Goal: Navigation & Orientation: Find specific page/section

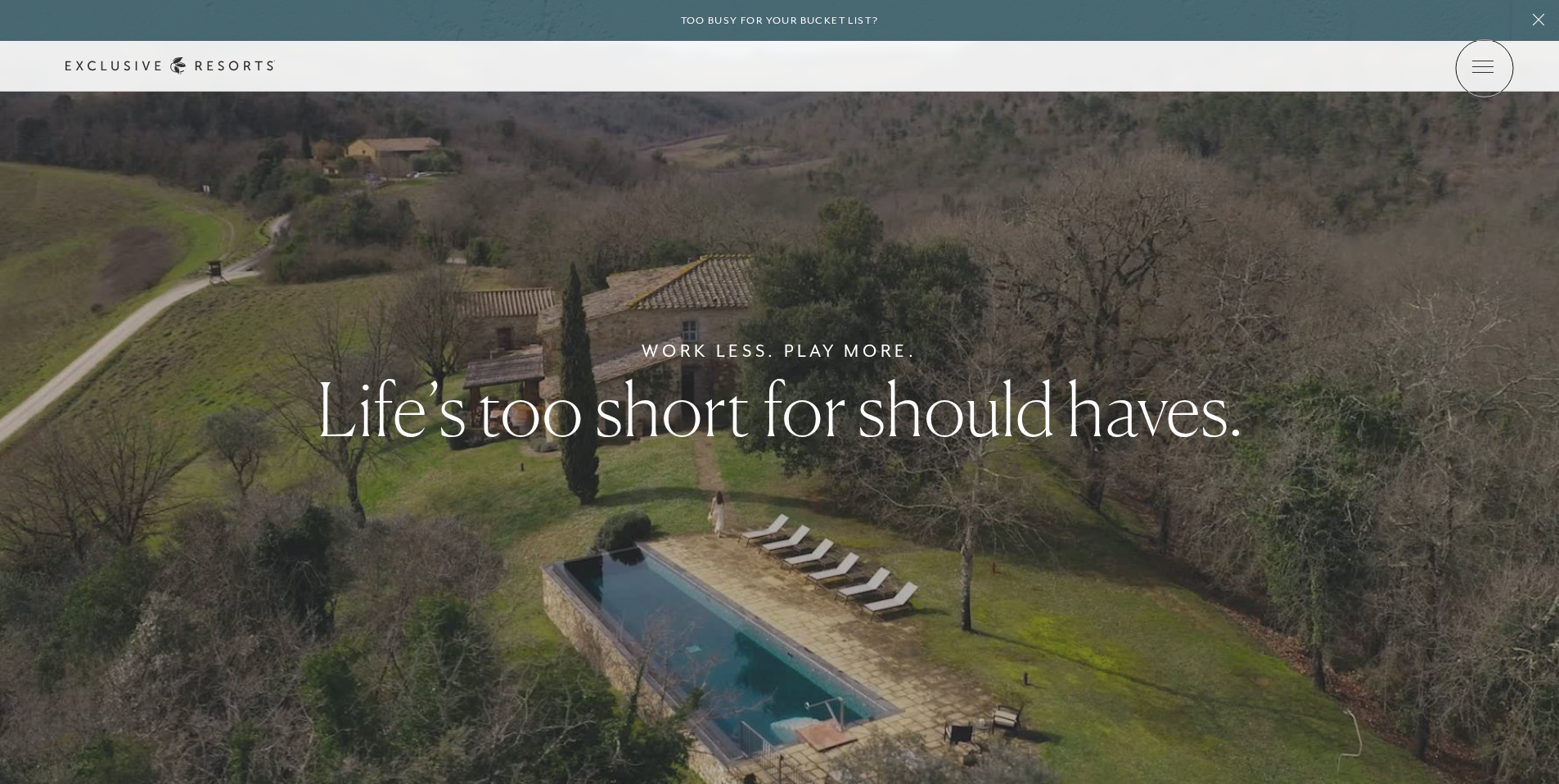
click at [0, 0] on icon at bounding box center [0, 0] width 0 height 0
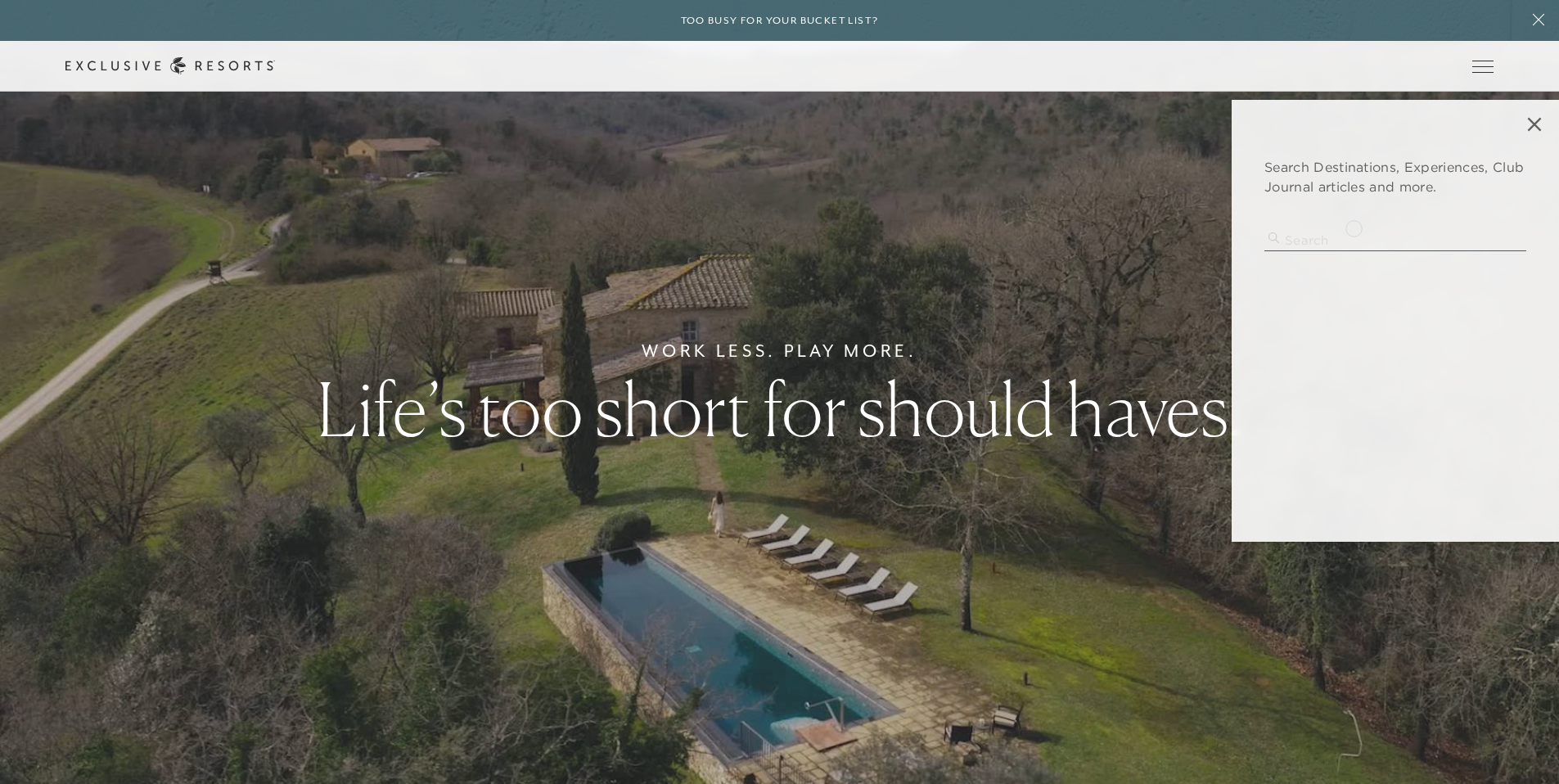
click at [1353, 227] on div "Search Destinations, Experiences, Club Journal articles and more. no search res…" at bounding box center [1394, 321] width 327 height 442
click at [1349, 243] on input "search" at bounding box center [1395, 240] width 262 height 22
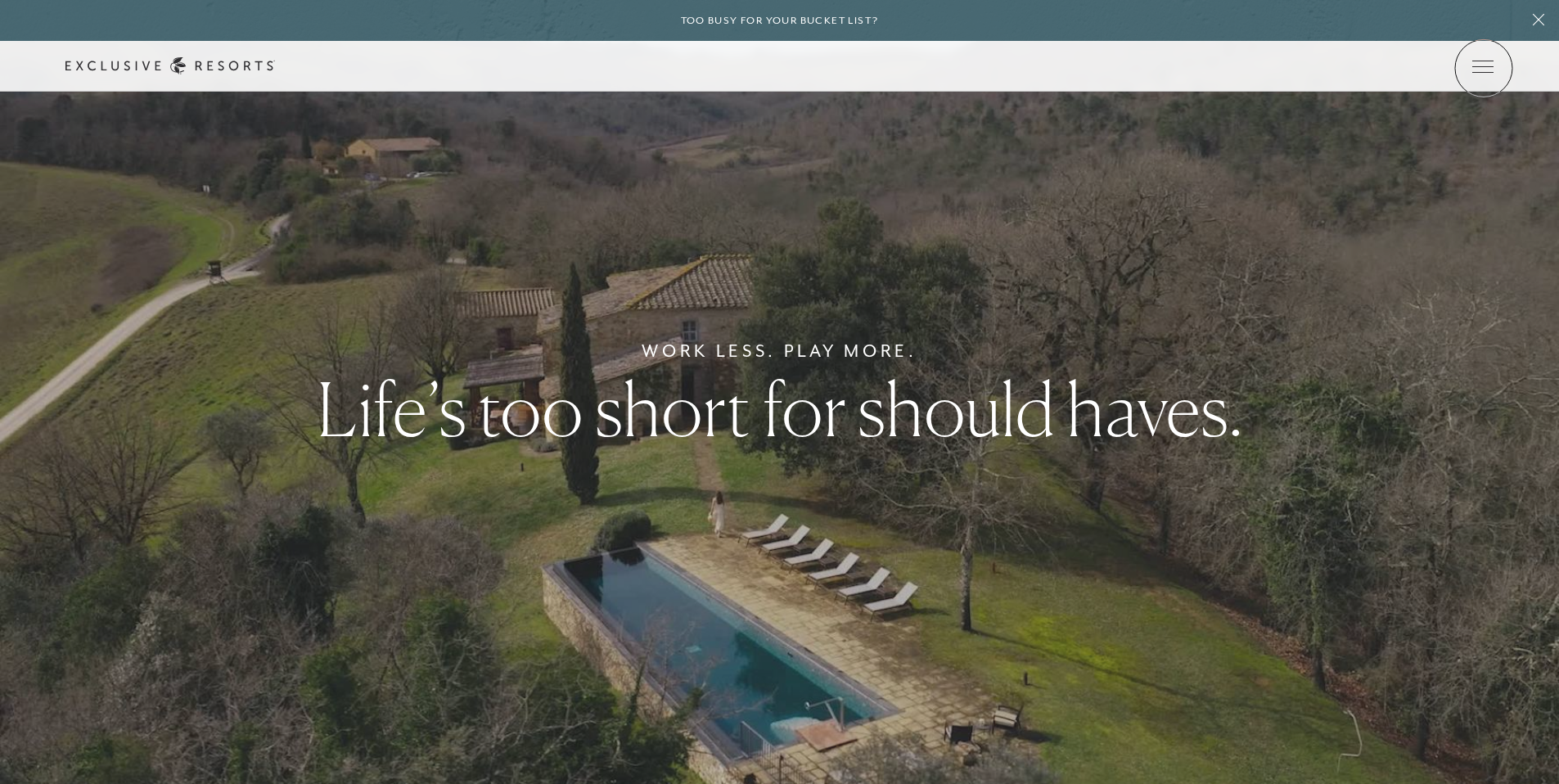
click at [0, 0] on icon at bounding box center [0, 0] width 0 height 0
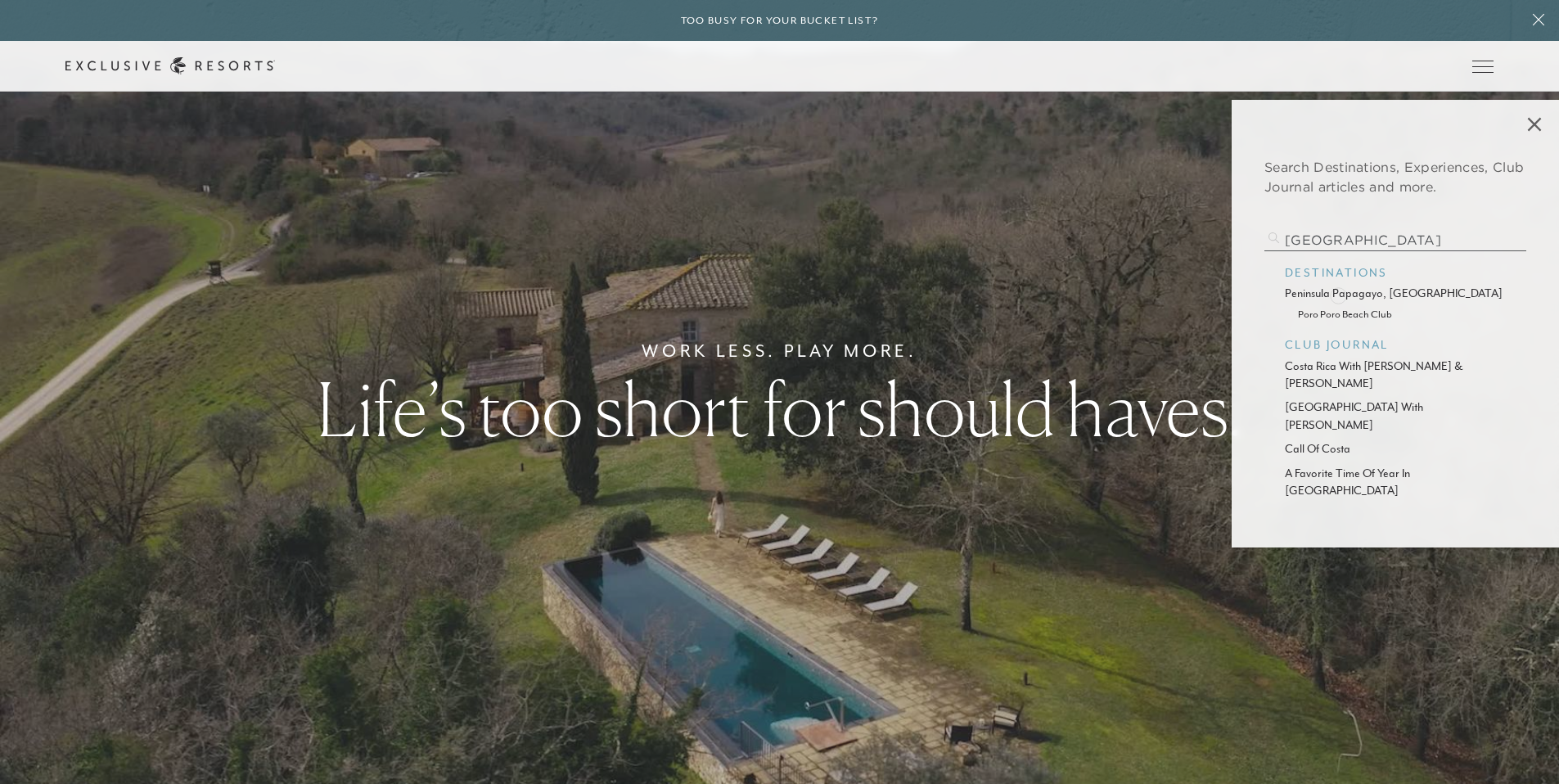
click at [1338, 294] on p "peninsula papagayo, [GEOGRAPHIC_DATA]" at bounding box center [1395, 293] width 221 height 17
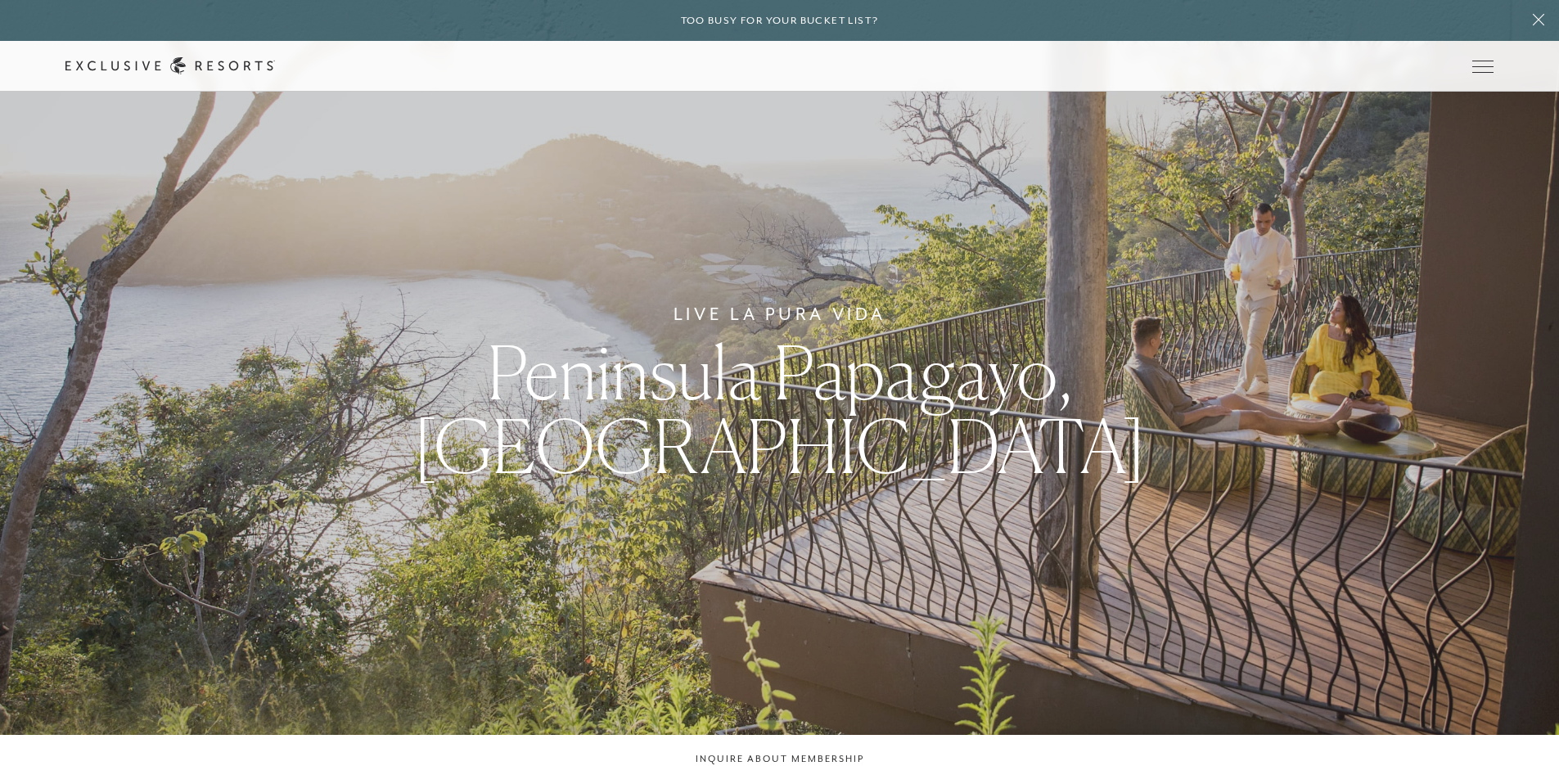
click at [0, 0] on icon at bounding box center [0, 0] width 0 height 0
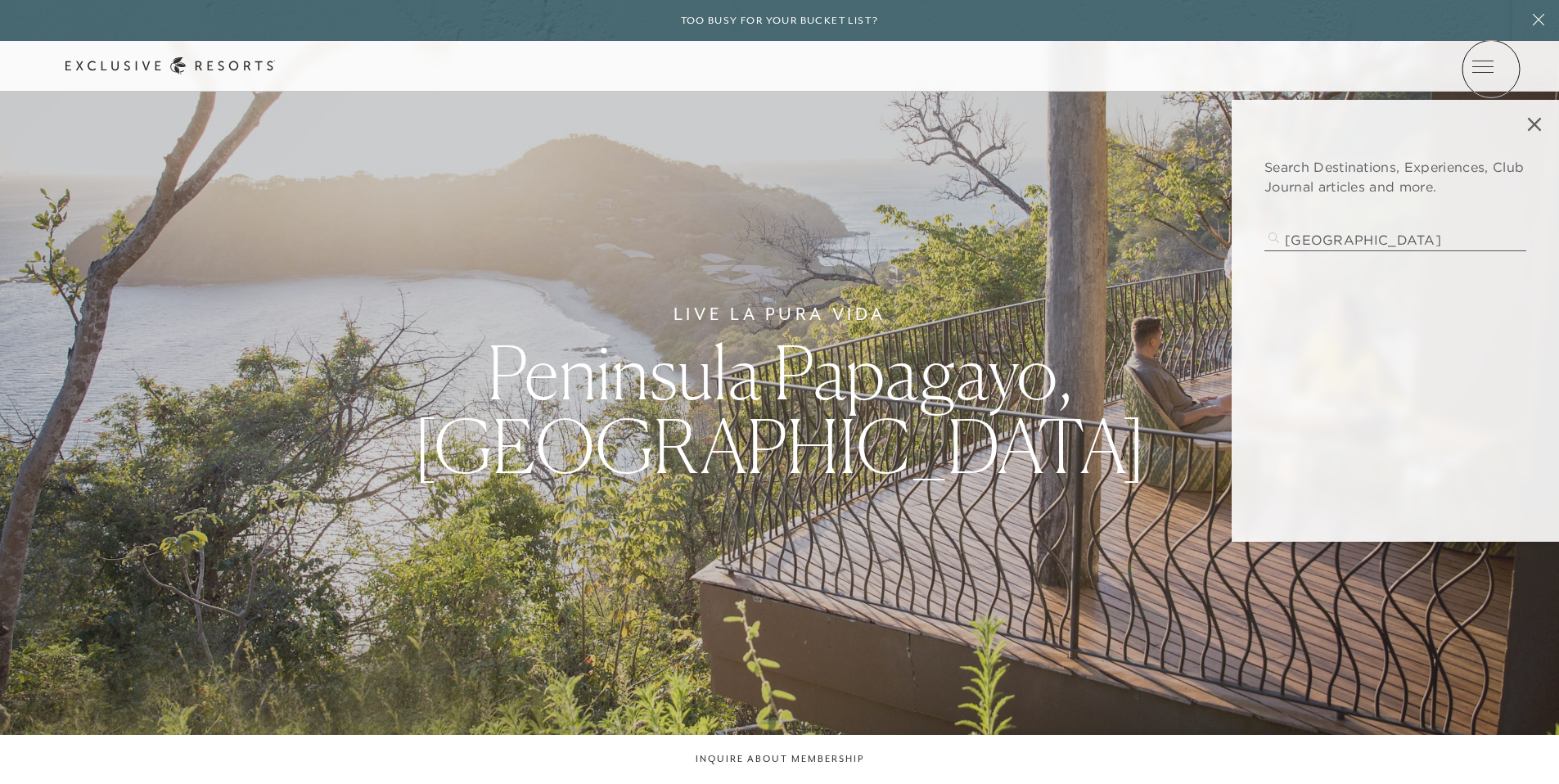
click at [0, 0] on icon at bounding box center [0, 0] width 0 height 0
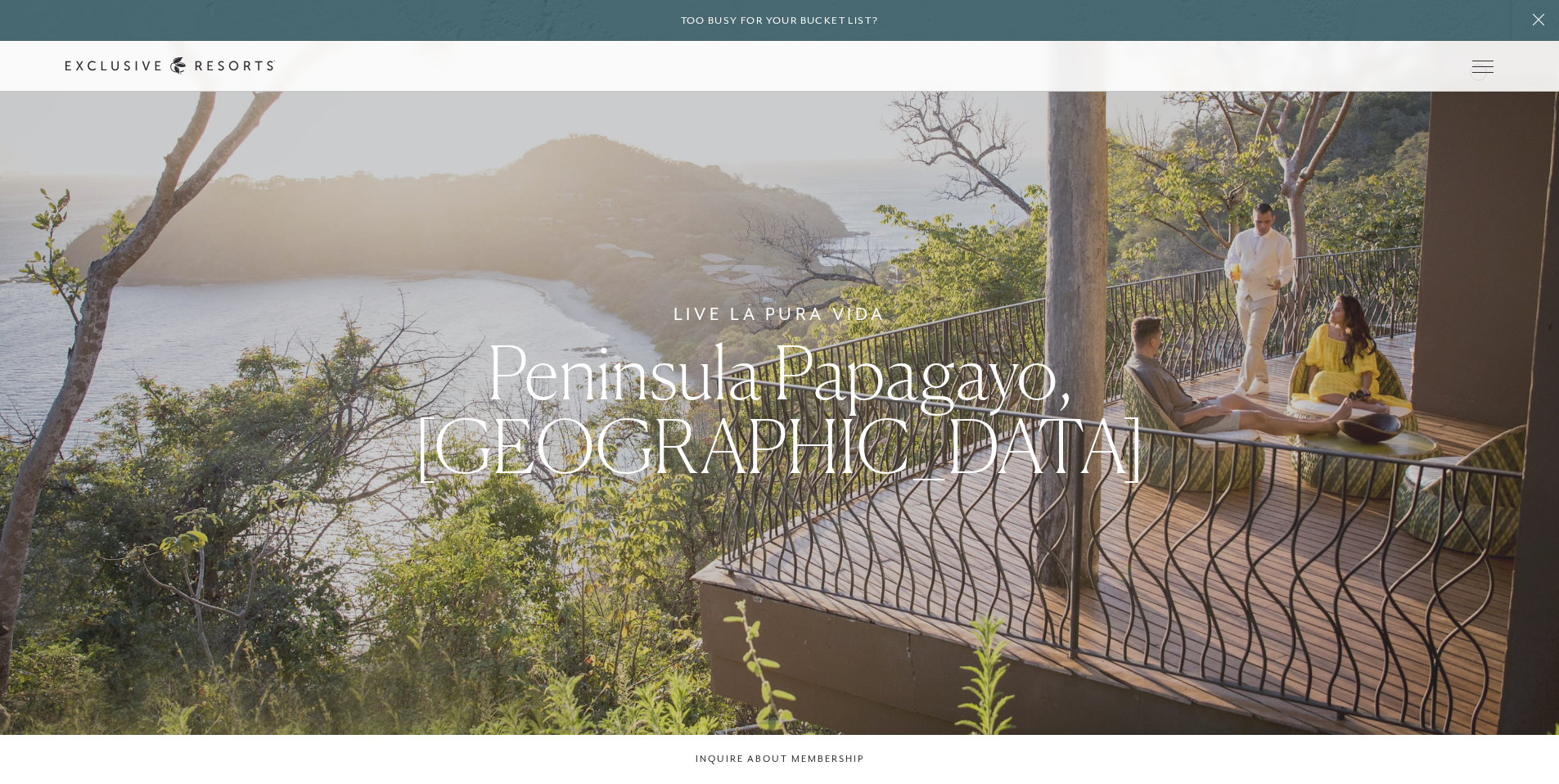
click at [0, 0] on icon at bounding box center [0, 0] width 0 height 0
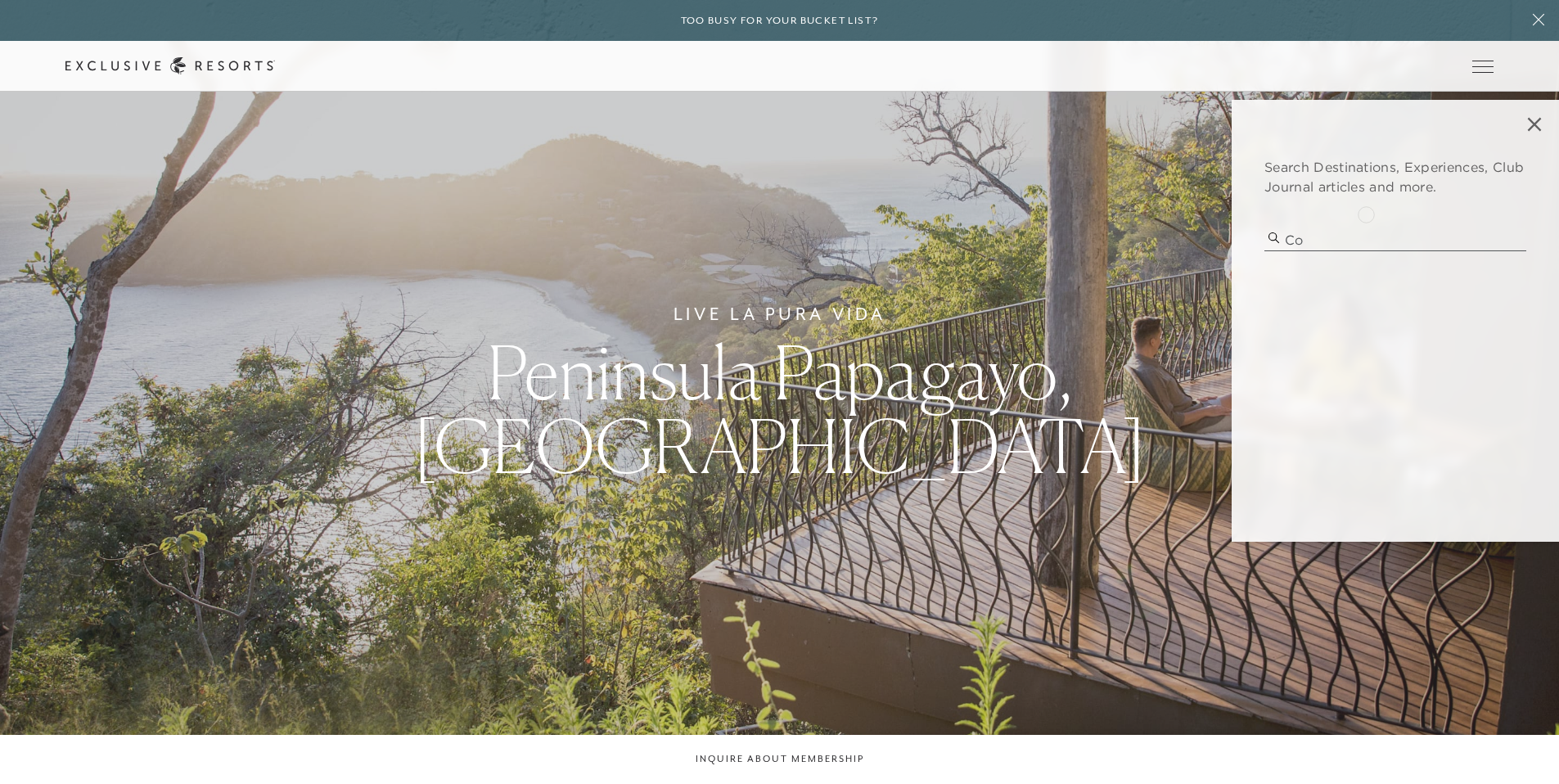
type input "c"
type input "real del mar"
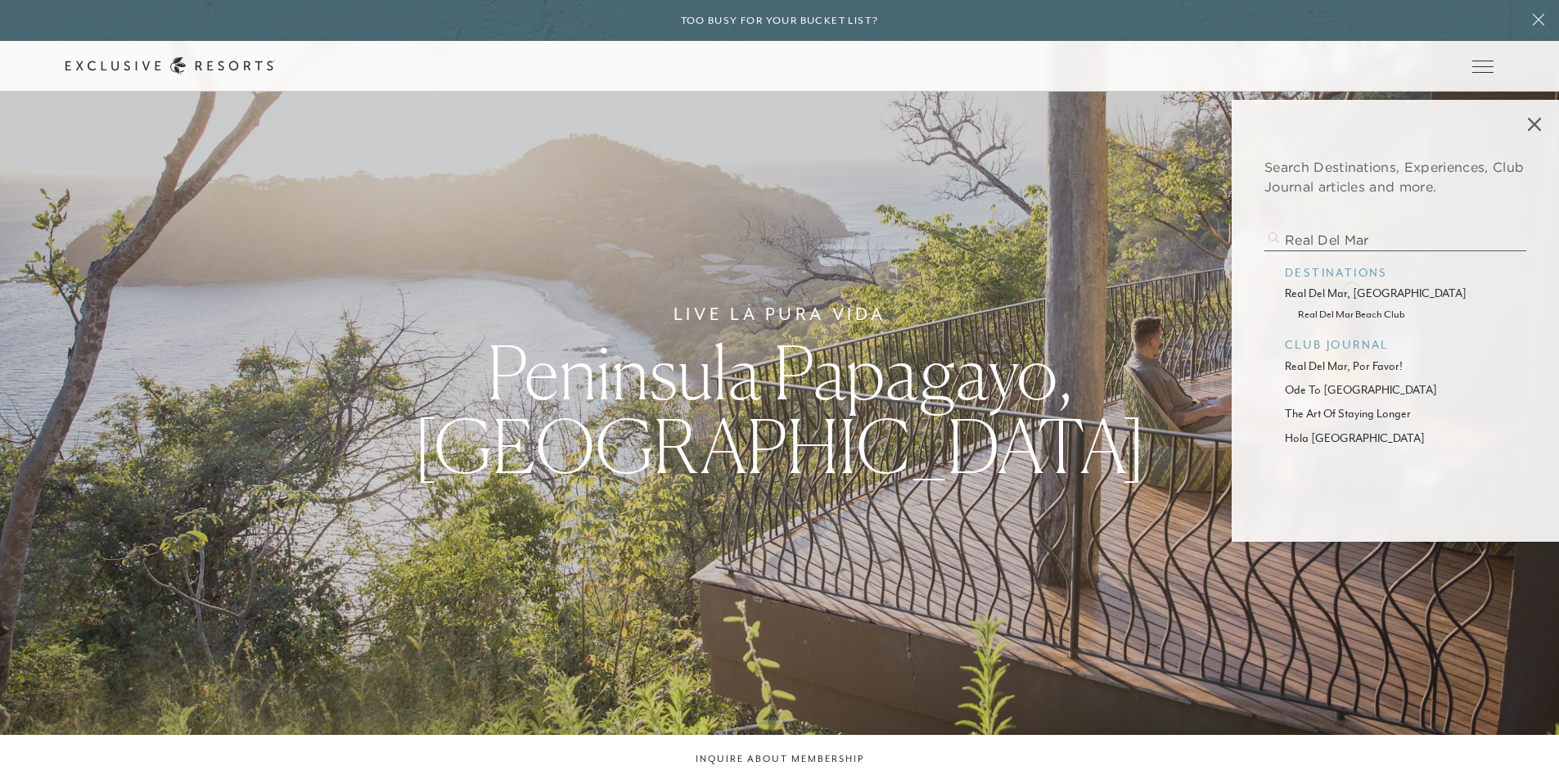
click at [1351, 288] on p "real del mar, [GEOGRAPHIC_DATA]" at bounding box center [1395, 293] width 221 height 17
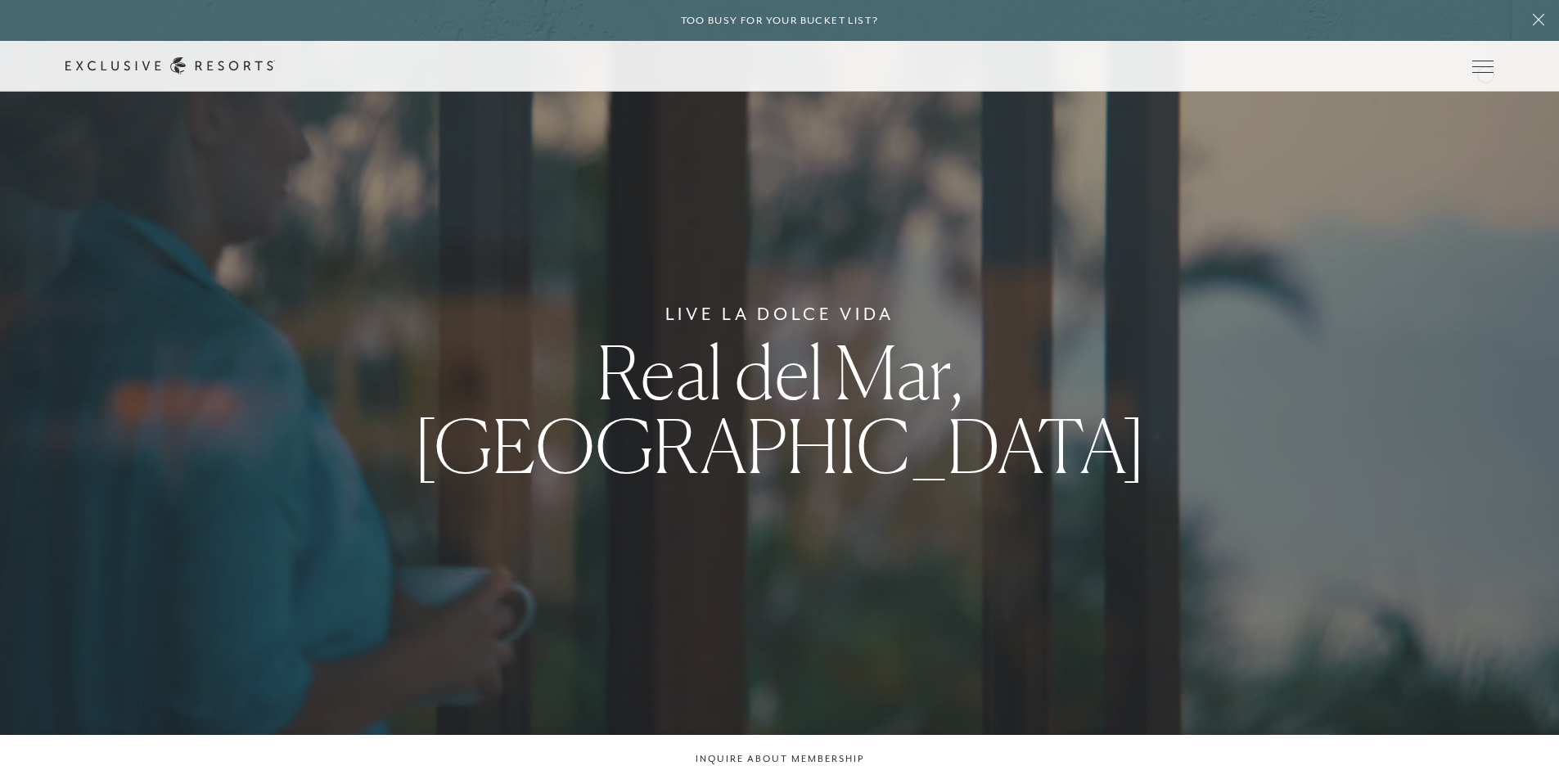
click at [0, 0] on link at bounding box center [0, 0] width 0 height 0
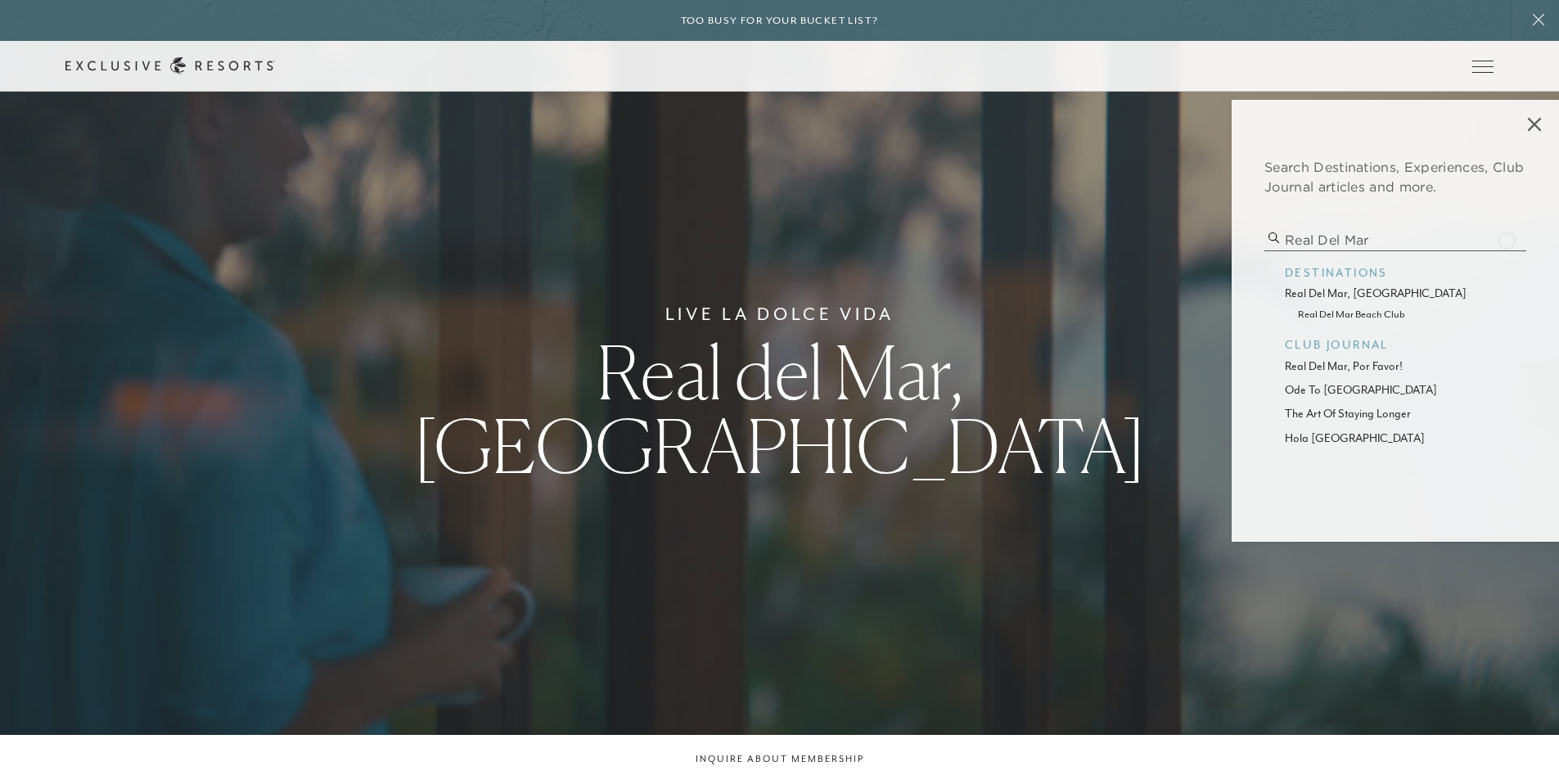
click at [1506, 239] on input "real del mar" at bounding box center [1395, 240] width 262 height 22
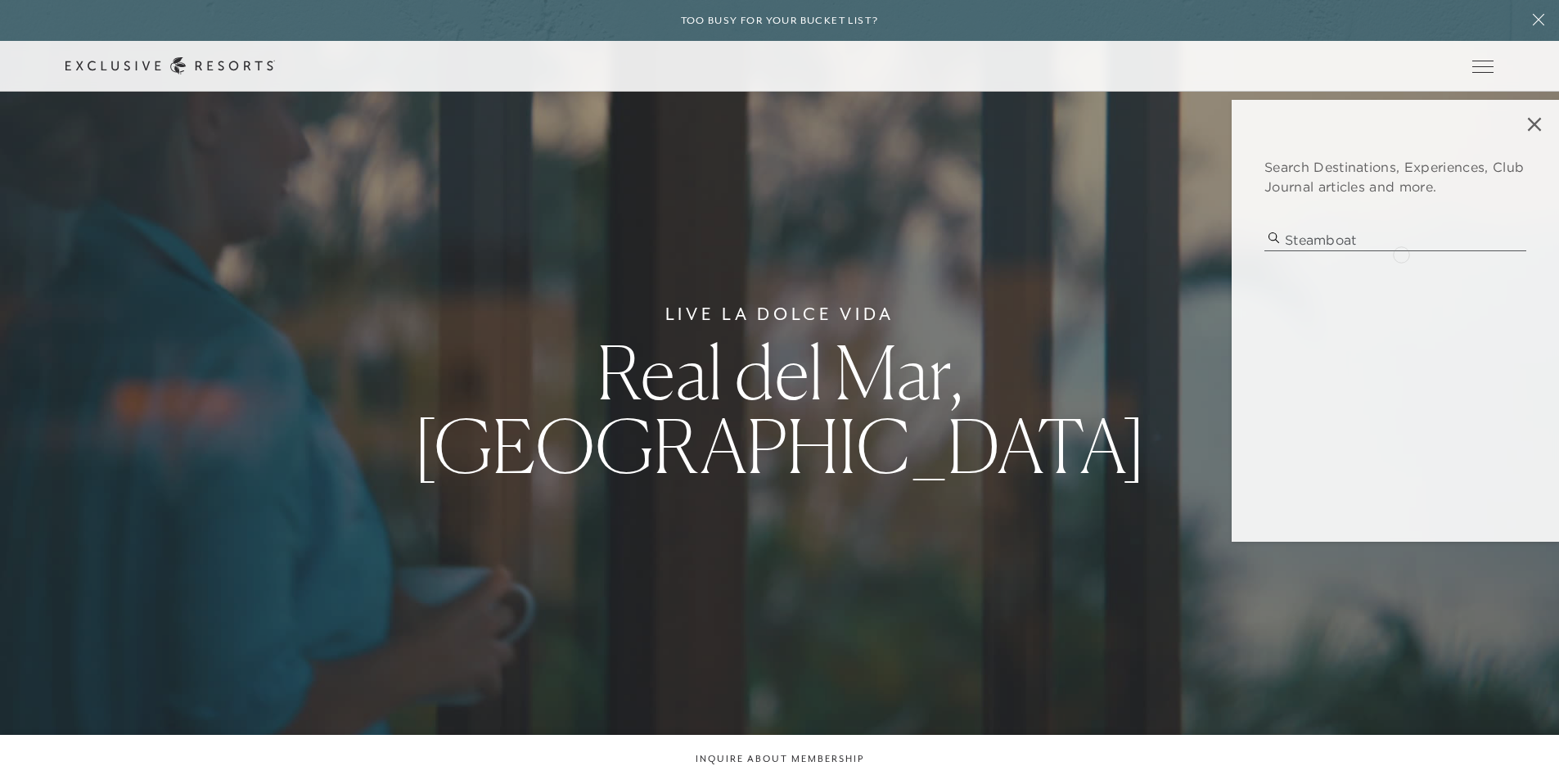
type input "steamboat"
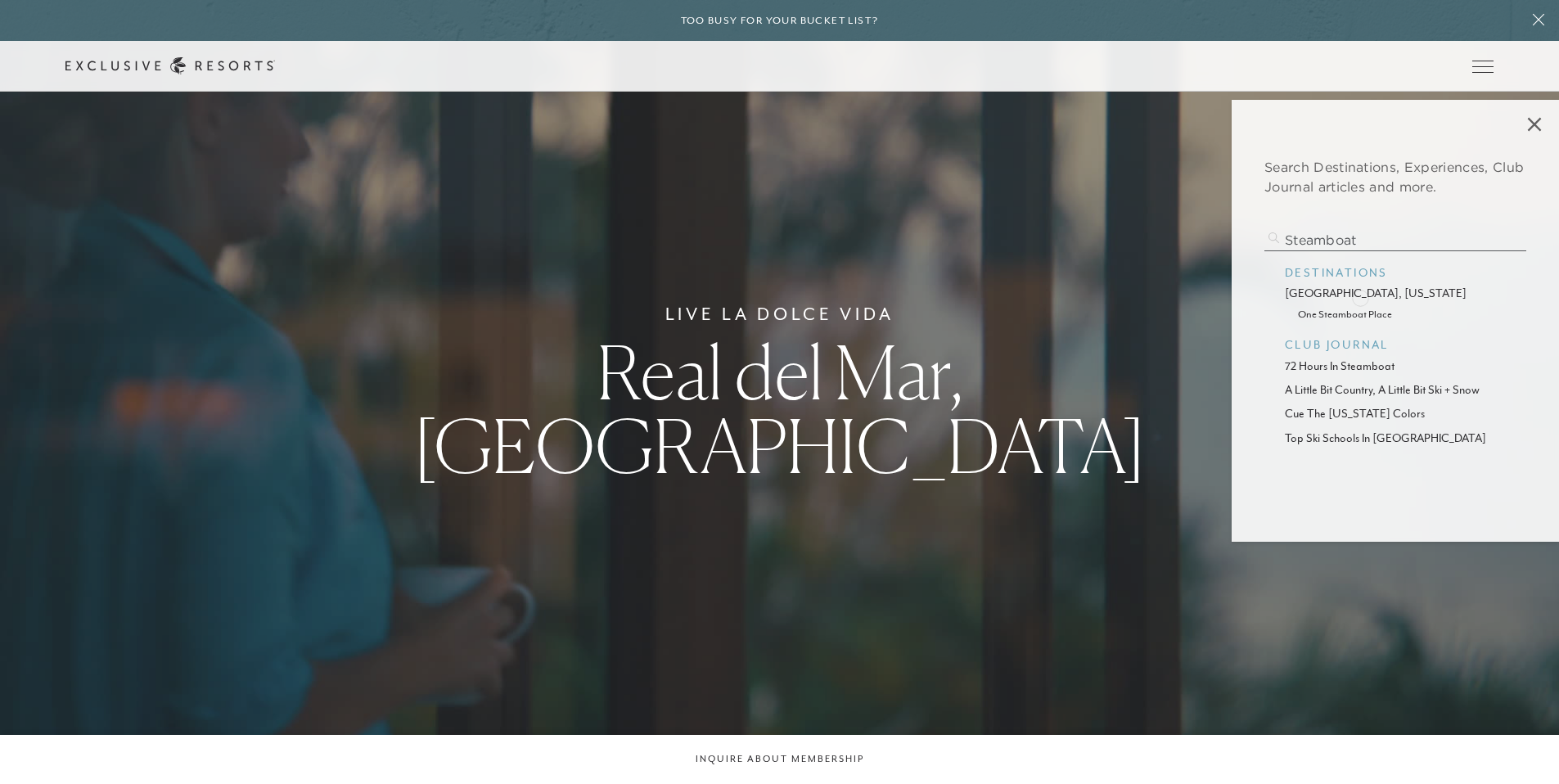
click at [1360, 296] on p "[GEOGRAPHIC_DATA], [US_STATE]" at bounding box center [1395, 293] width 221 height 17
